Goal: Register for event/course

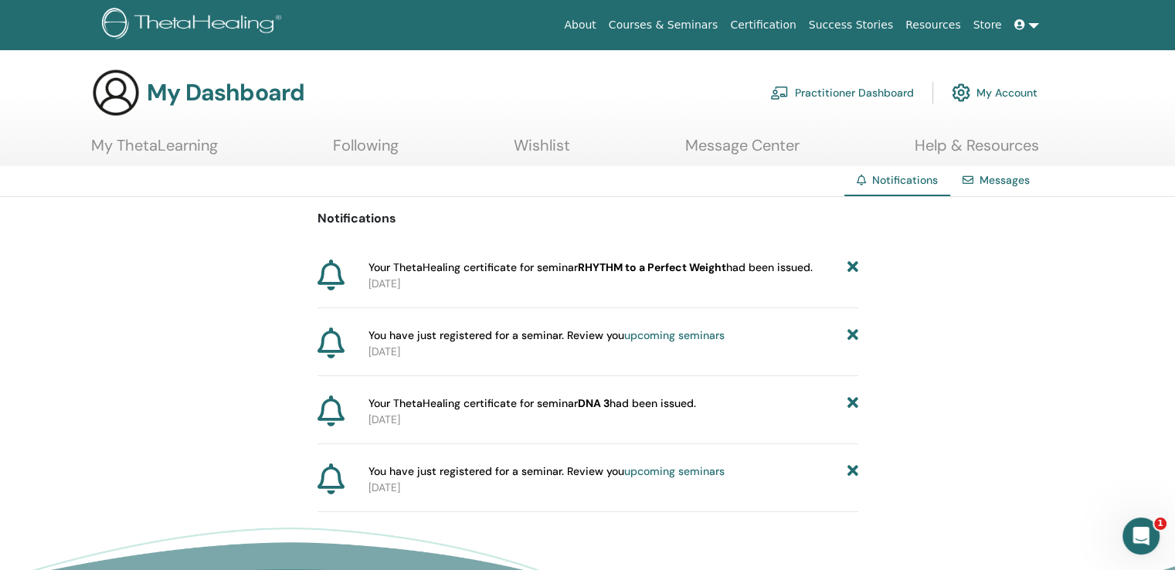
click at [337, 272] on icon at bounding box center [331, 275] width 27 height 31
click at [473, 270] on span "Your ThetaHealing certificate for seminar RHYTHM to a Perfect Weight had been i…" at bounding box center [591, 268] width 444 height 16
click at [556, 270] on span "Your ThetaHealing certificate for seminar RHYTHM to a Perfect Weight had been i…" at bounding box center [591, 268] width 444 height 16
click at [742, 272] on span "Your ThetaHealing certificate for seminar RHYTHM to a Perfect Weight had been i…" at bounding box center [591, 268] width 444 height 16
click at [186, 151] on link "My ThetaLearning" at bounding box center [154, 151] width 127 height 30
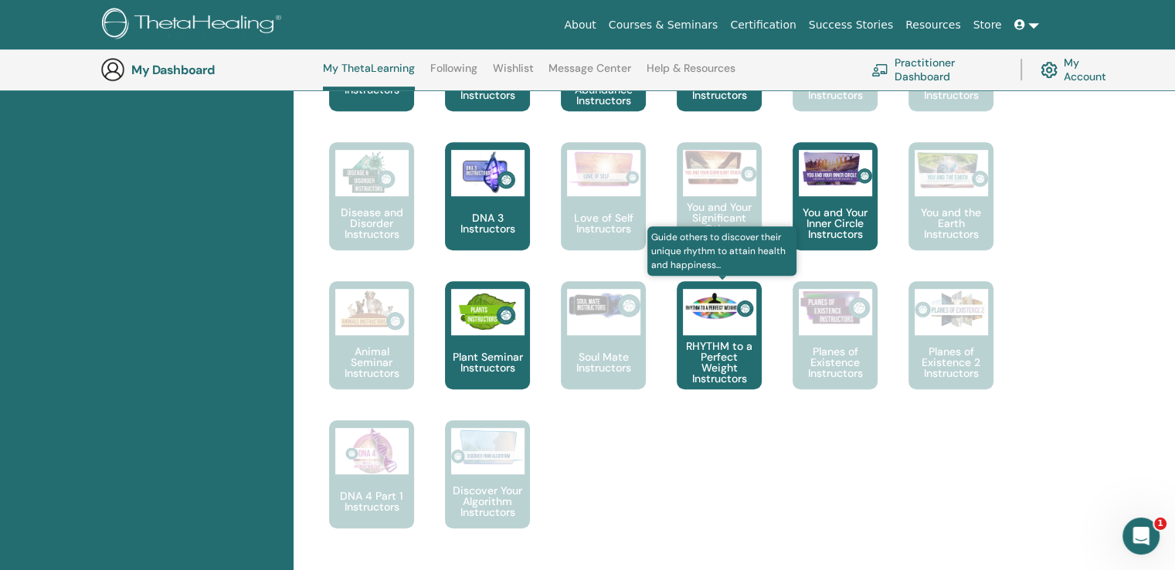
scroll to position [890, 0]
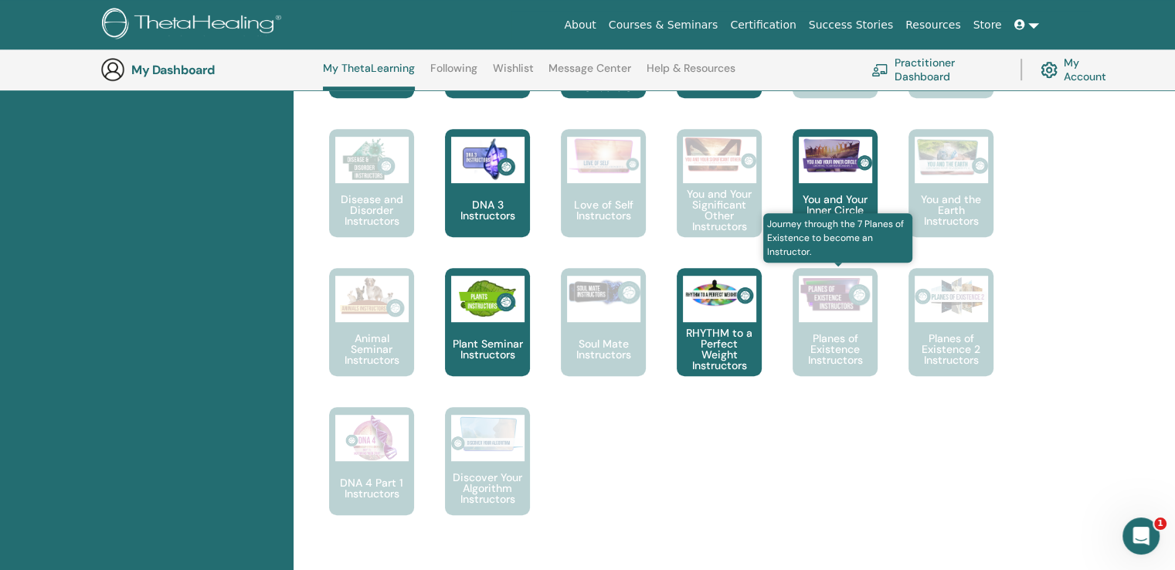
click at [798, 341] on p "Planes of Existence Instructors" at bounding box center [835, 349] width 85 height 32
click at [838, 307] on img at bounding box center [835, 295] width 73 height 38
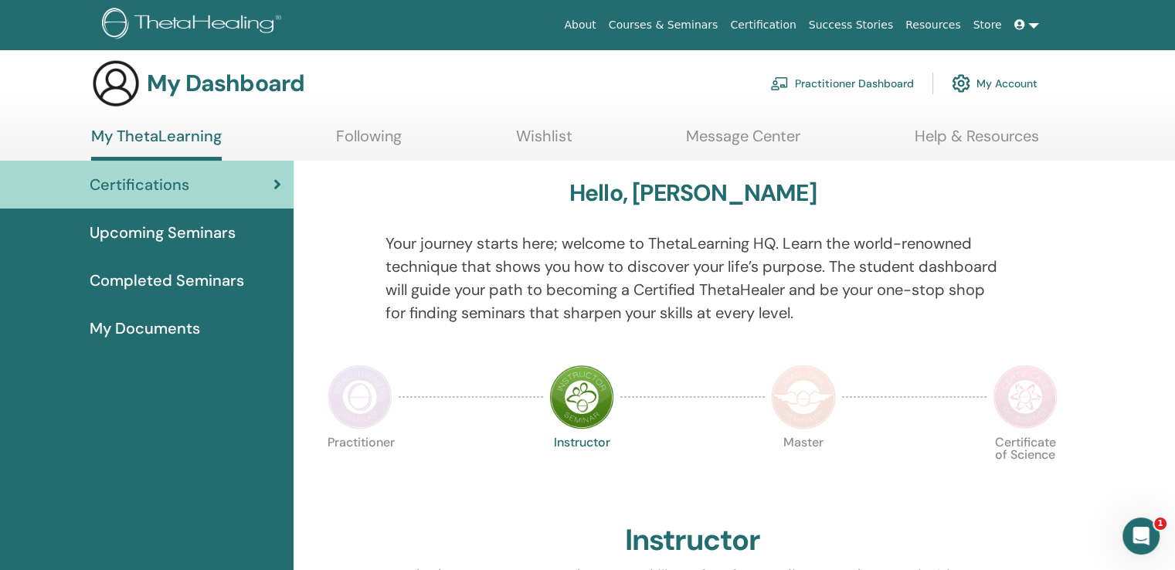
scroll to position [0, 0]
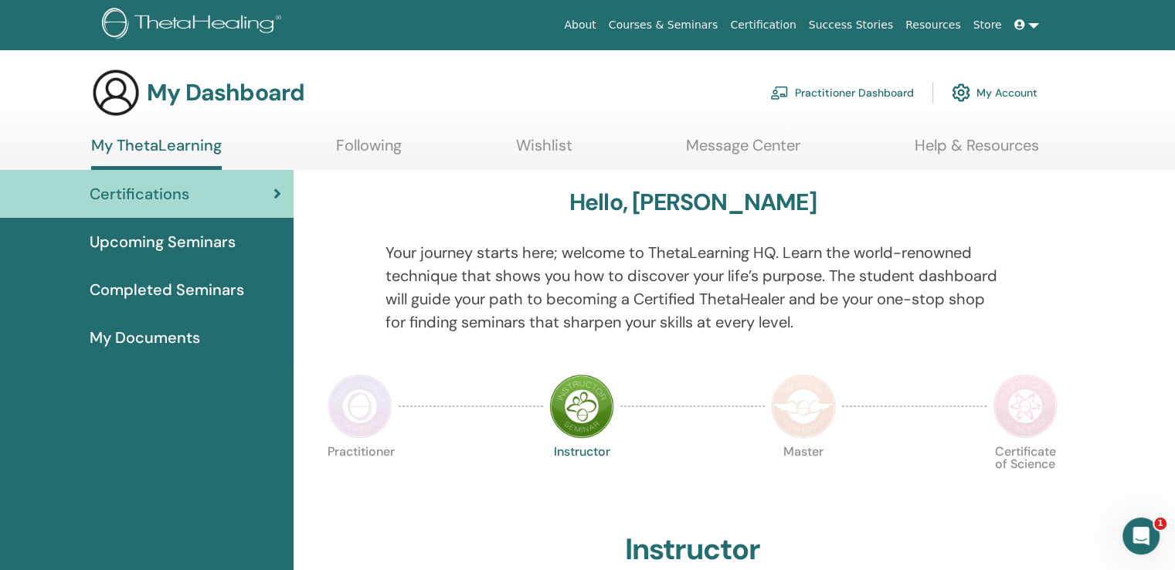
click at [217, 245] on span "Upcoming Seminars" at bounding box center [163, 241] width 146 height 23
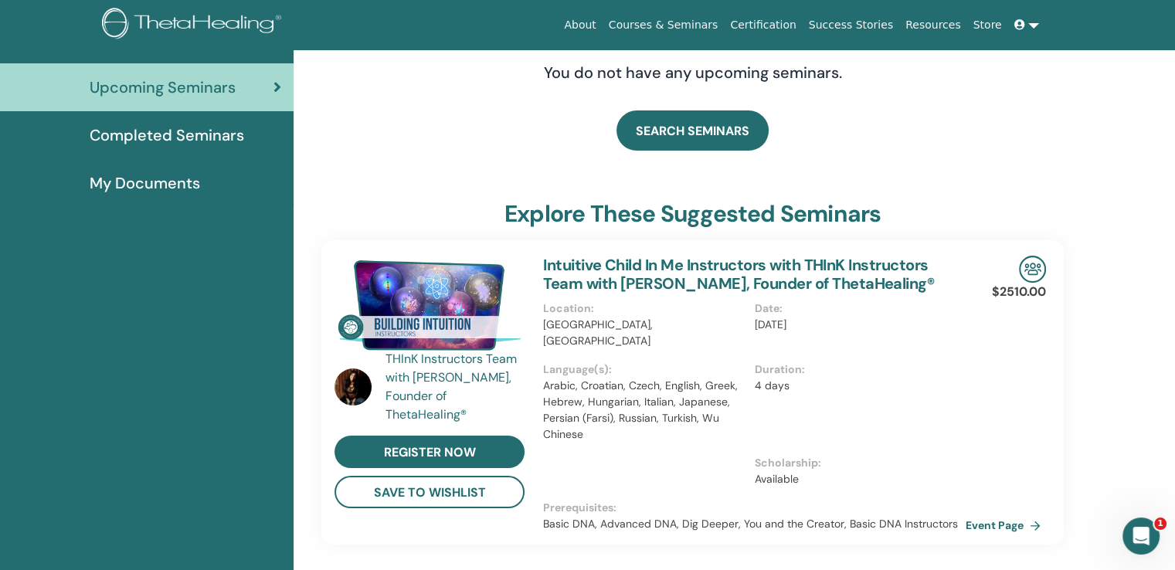
scroll to position [195, 0]
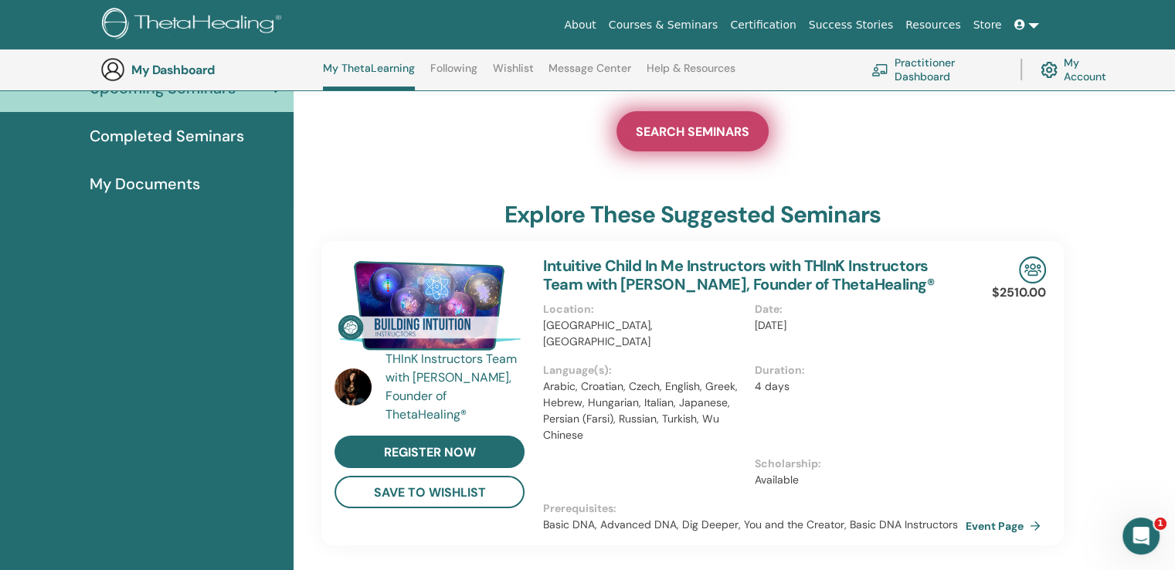
click at [700, 128] on span "SEARCH SEMINARS" at bounding box center [693, 132] width 114 height 16
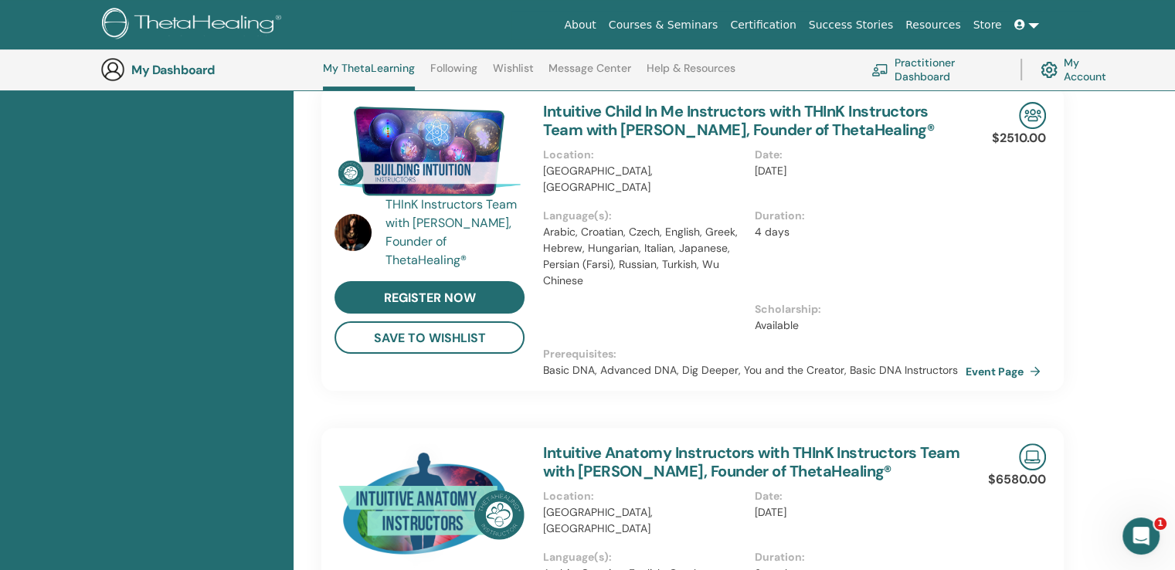
scroll to position [0, 0]
